Goal: Task Accomplishment & Management: Use online tool/utility

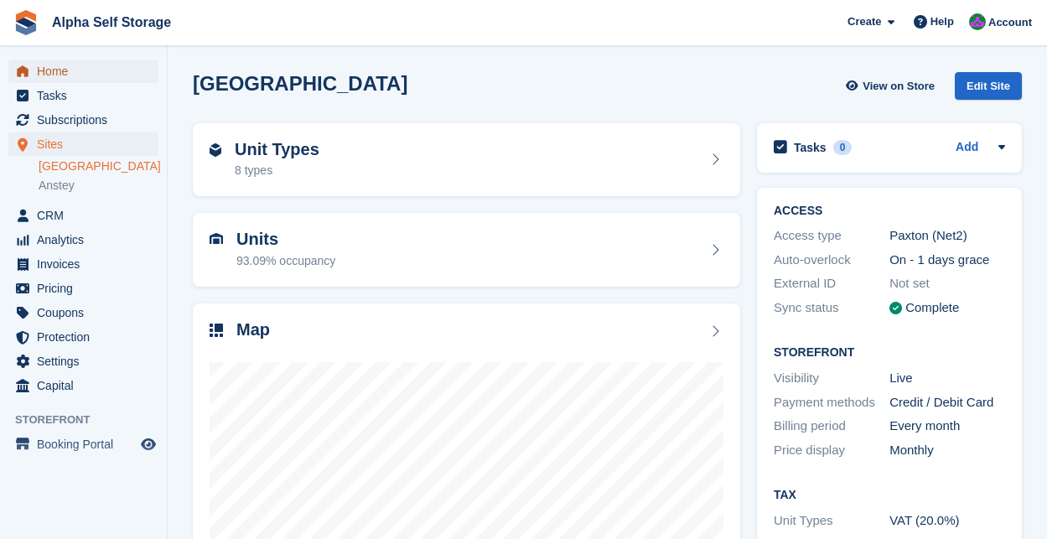
click at [55, 79] on span "Home" at bounding box center [87, 71] width 101 height 23
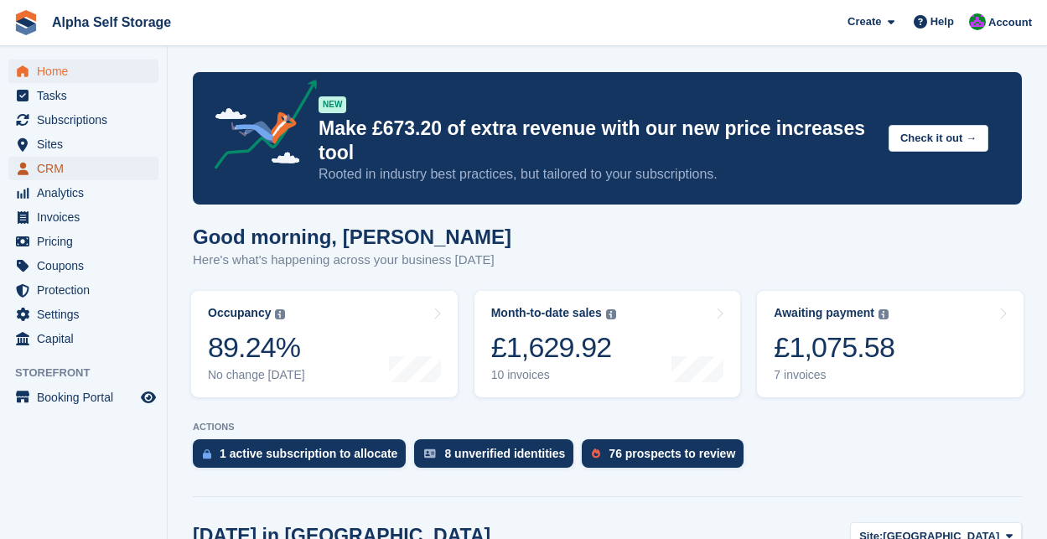
click at [62, 168] on span "CRM" at bounding box center [87, 168] width 101 height 23
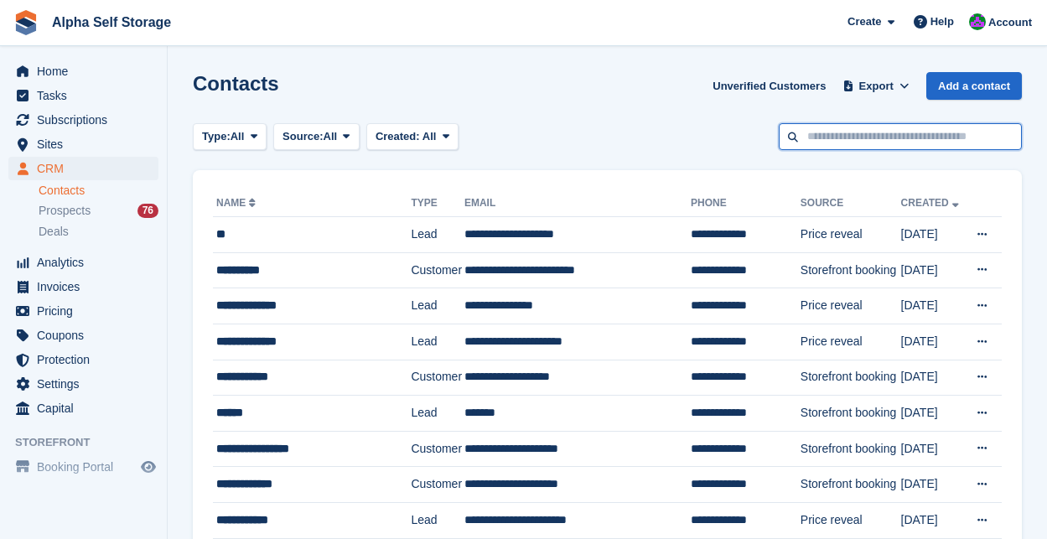
click at [877, 143] on input "text" at bounding box center [900, 137] width 243 height 28
type input "**********"
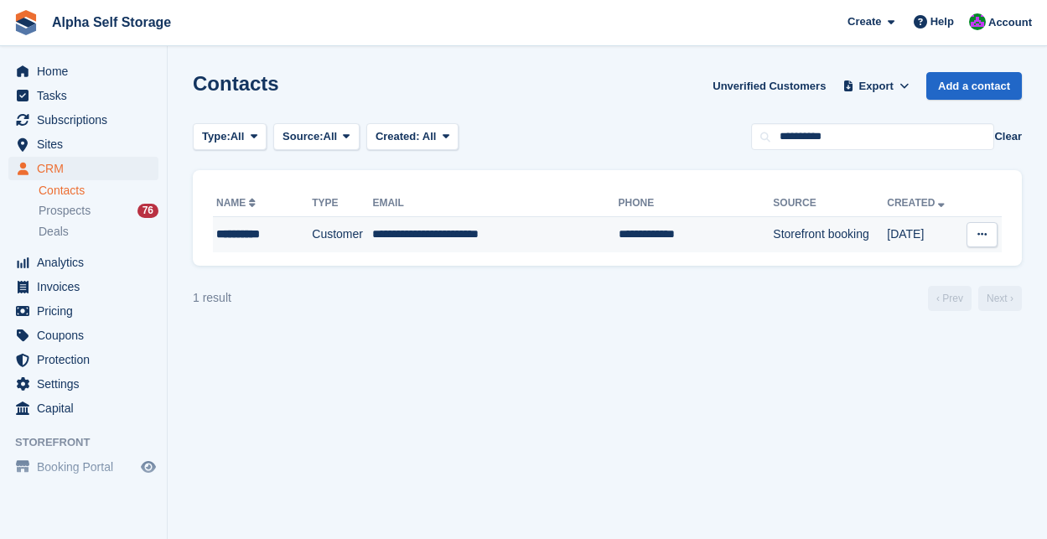
click at [773, 245] on td "Storefront booking" at bounding box center [830, 234] width 114 height 35
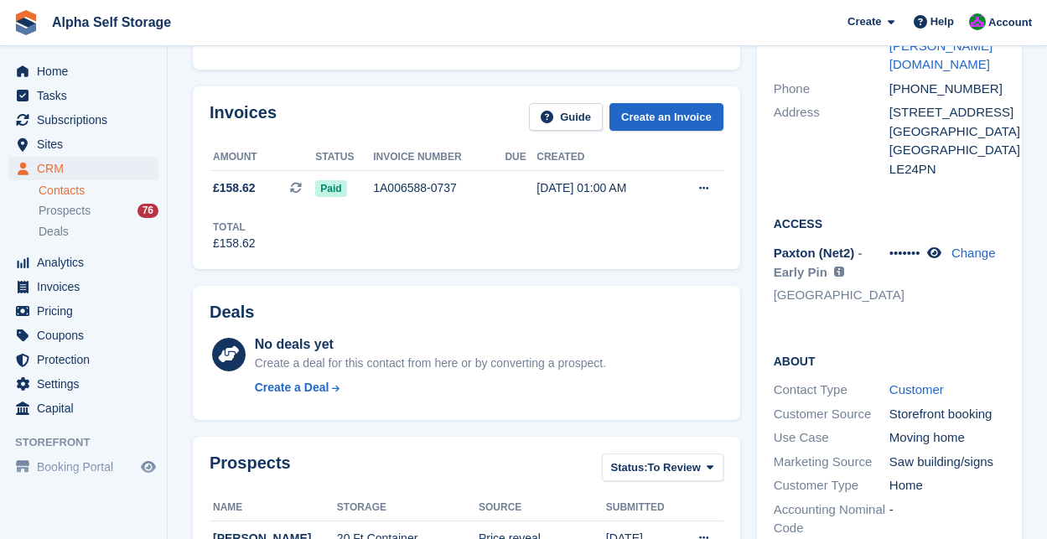
scroll to position [235, 0]
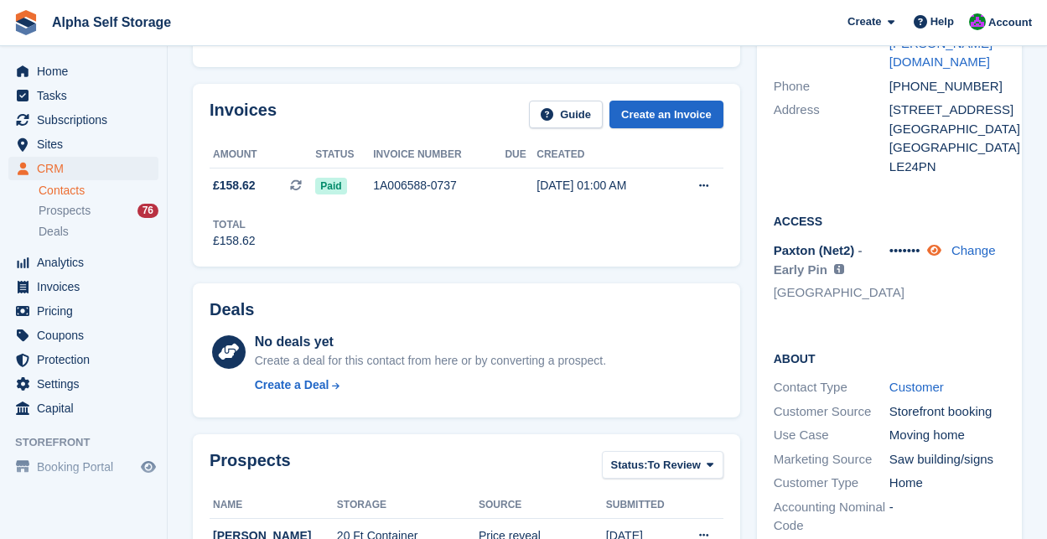
click at [941, 244] on icon at bounding box center [934, 250] width 14 height 13
click at [940, 244] on icon at bounding box center [932, 250] width 16 height 13
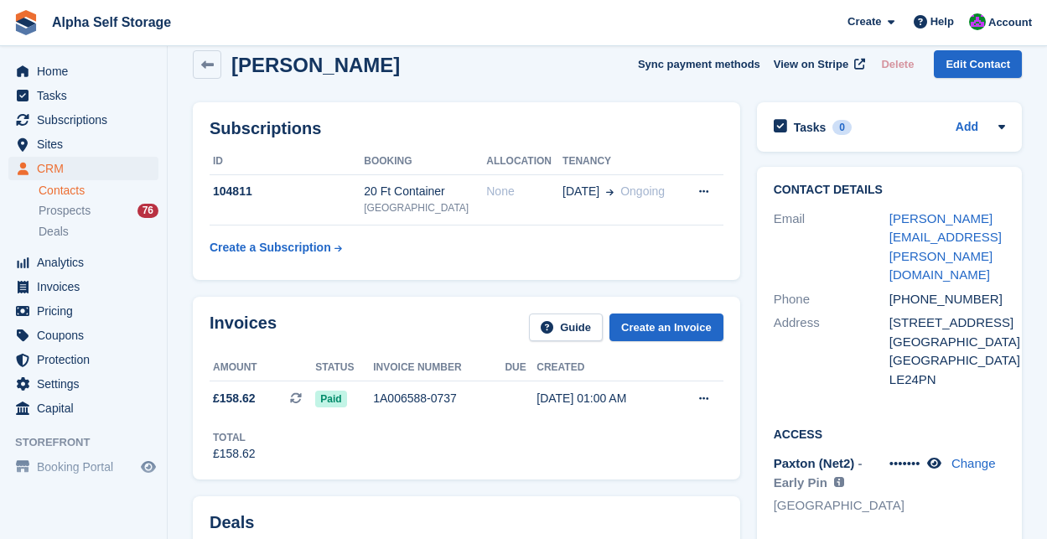
scroll to position [0, 0]
